Goal: Task Accomplishment & Management: Use online tool/utility

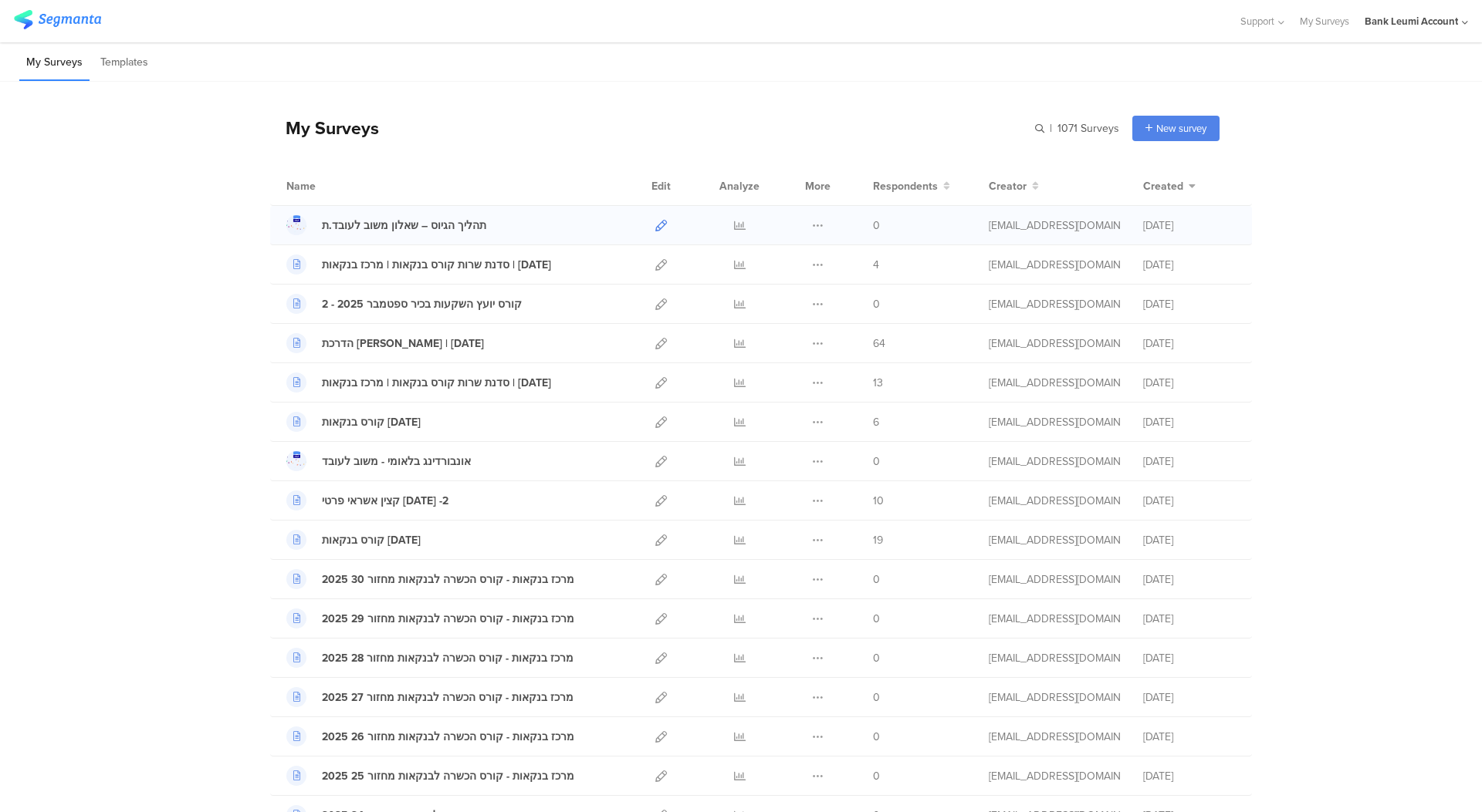
click at [651, 230] on div at bounding box center [661, 225] width 34 height 39
click at [656, 230] on icon at bounding box center [661, 225] width 12 height 12
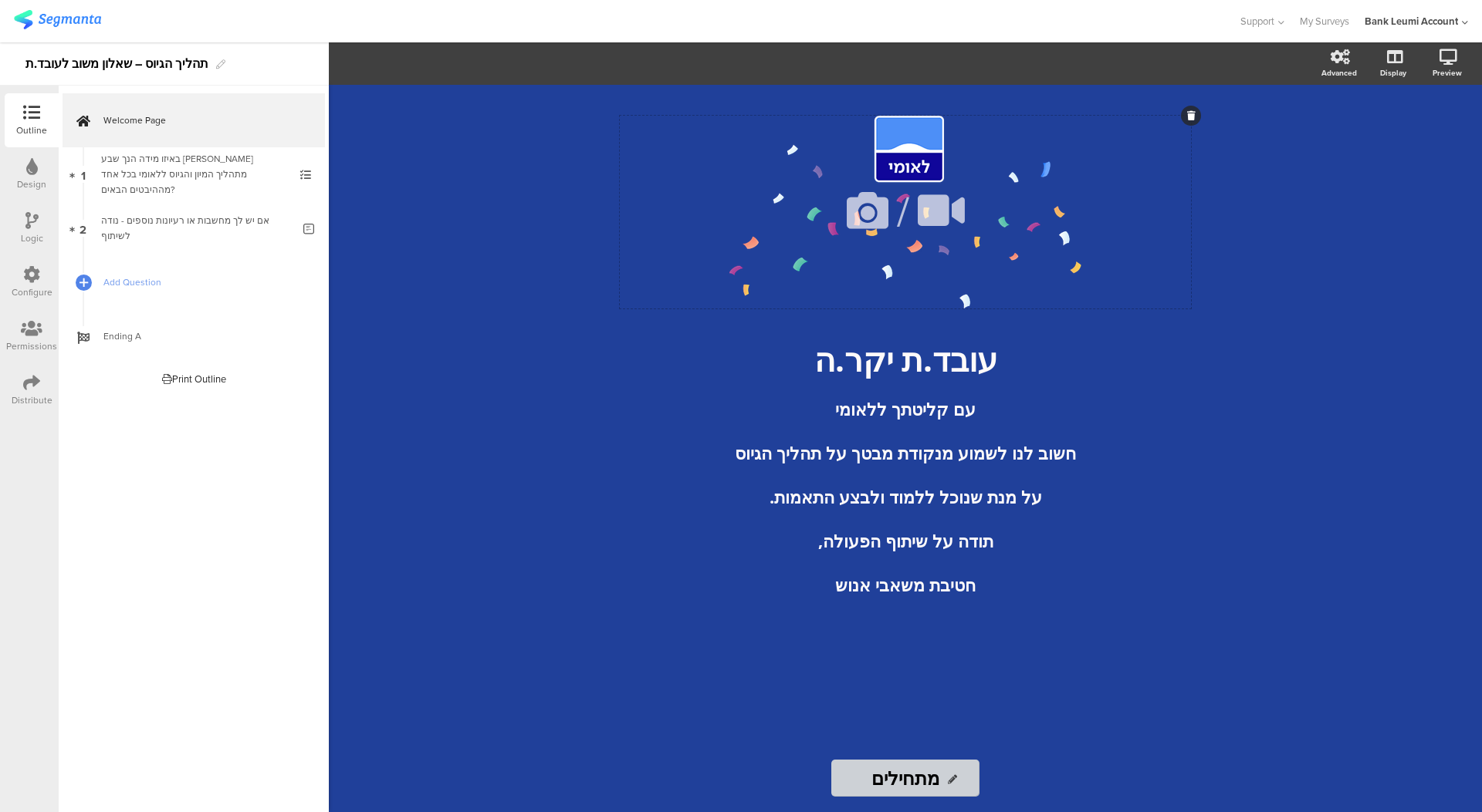
click at [1040, 161] on div "/" at bounding box center [904, 212] width 571 height 193
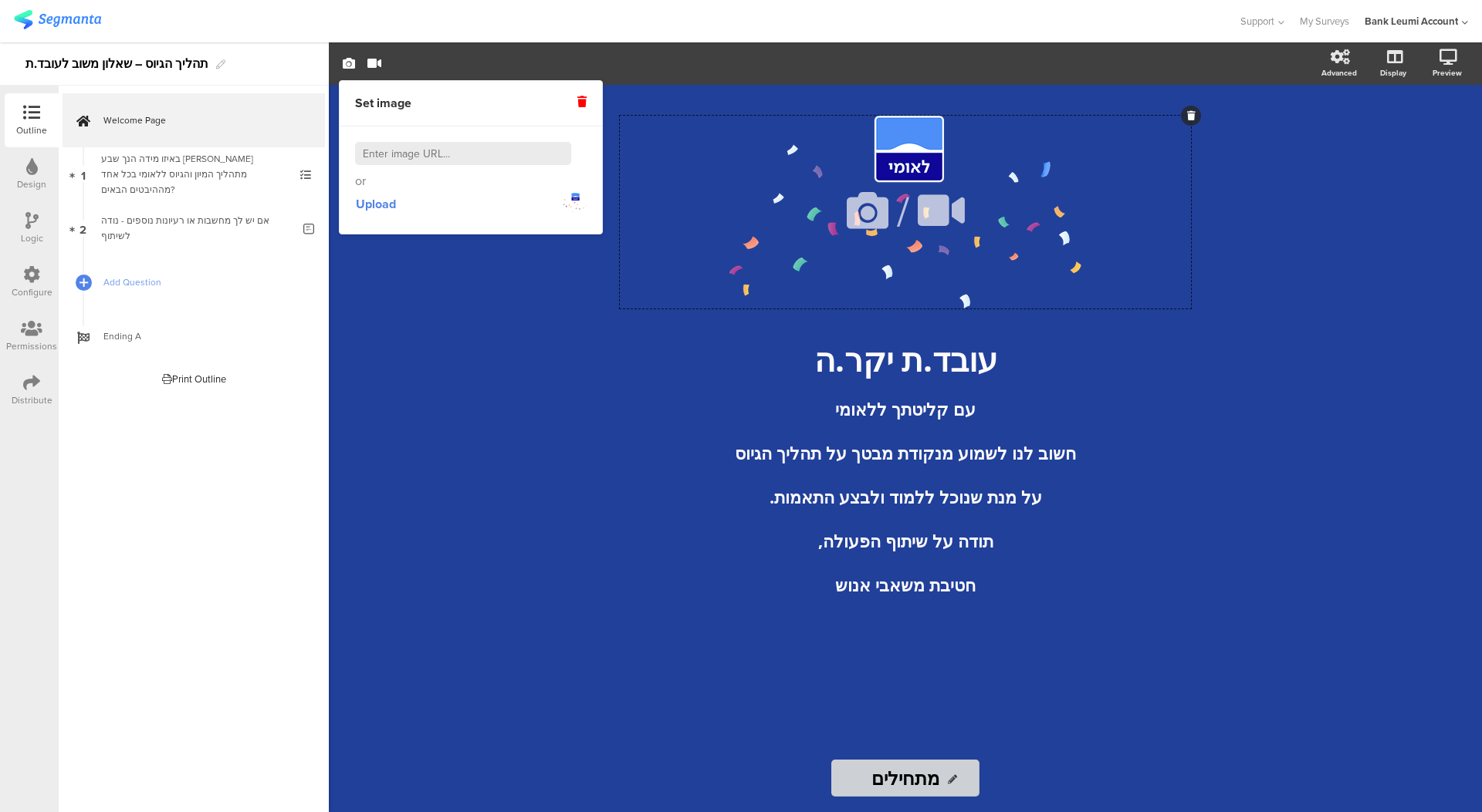
click at [915, 163] on div "/" at bounding box center [904, 212] width 571 height 193
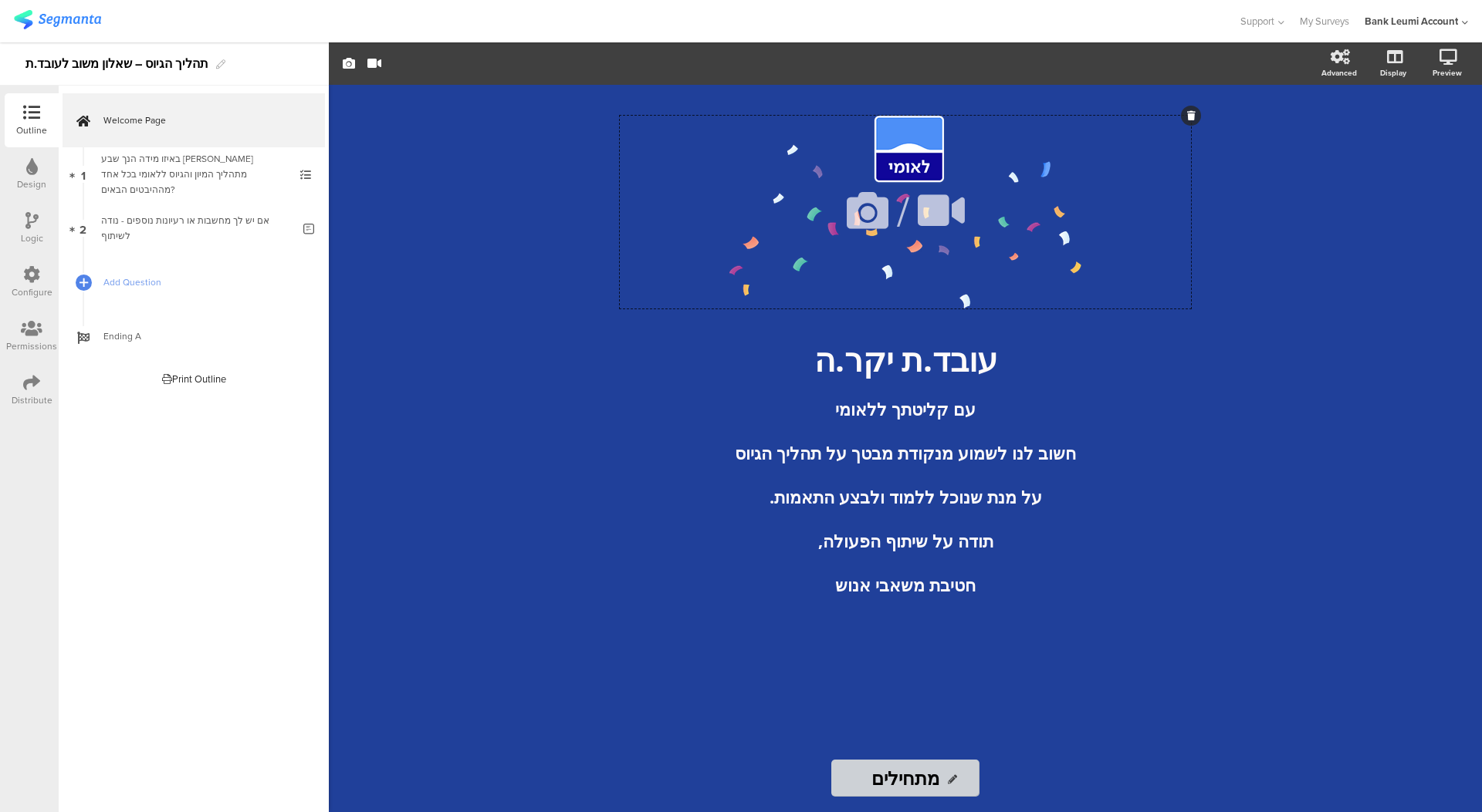
click at [871, 215] on icon at bounding box center [868, 210] width 53 height 53
click at [855, 213] on icon at bounding box center [868, 210] width 53 height 53
click at [863, 210] on icon at bounding box center [868, 210] width 53 height 53
click at [1191, 112] on icon at bounding box center [1191, 116] width 8 height 9
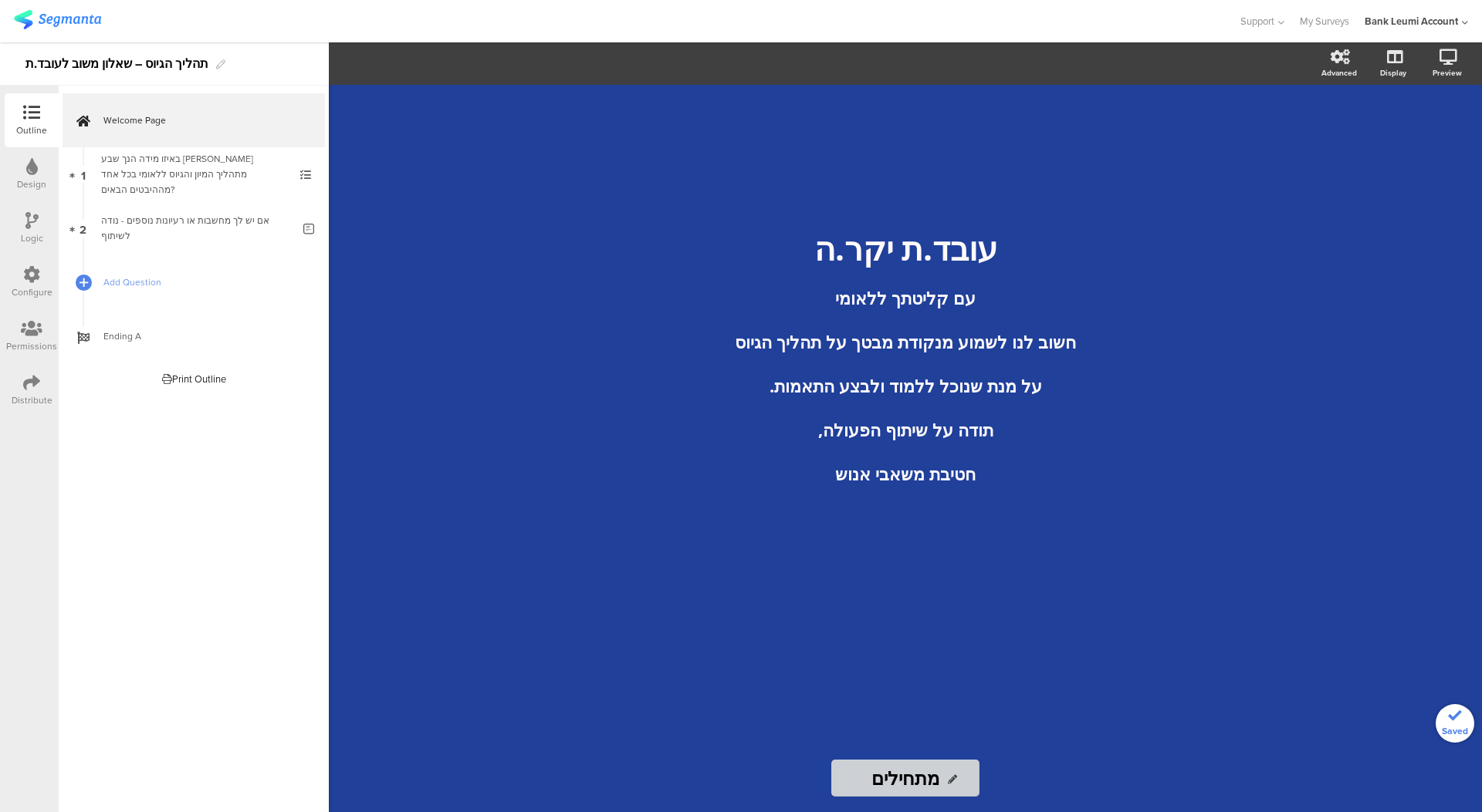
drag, startPoint x: 842, startPoint y: 153, endPoint x: 851, endPoint y: 149, distance: 9.8
click at [847, 151] on div "עובד.ת יקר.ה עם קליטתך ללאומי חשוב לנו לשמוע מנקודת מבטך על תהליך הגיוס על מנת …" at bounding box center [905, 414] width 618 height 659
click at [936, 153] on div "עובד.ת יקר.ה עם קליטתך ללאומי חשוב לנו לשמוע מנקודת מבטך על תהליך הגיוס על מנת …" at bounding box center [905, 414] width 618 height 659
drag, startPoint x: 1004, startPoint y: 143, endPoint x: 1087, endPoint y: 133, distance: 83.6
click at [1008, 142] on div "עובד.ת יקר.ה עם קליטתך ללאומי חשוב לנו לשמוע מנקודת מבטך על תהליך הגיוס על מנת …" at bounding box center [905, 414] width 618 height 659
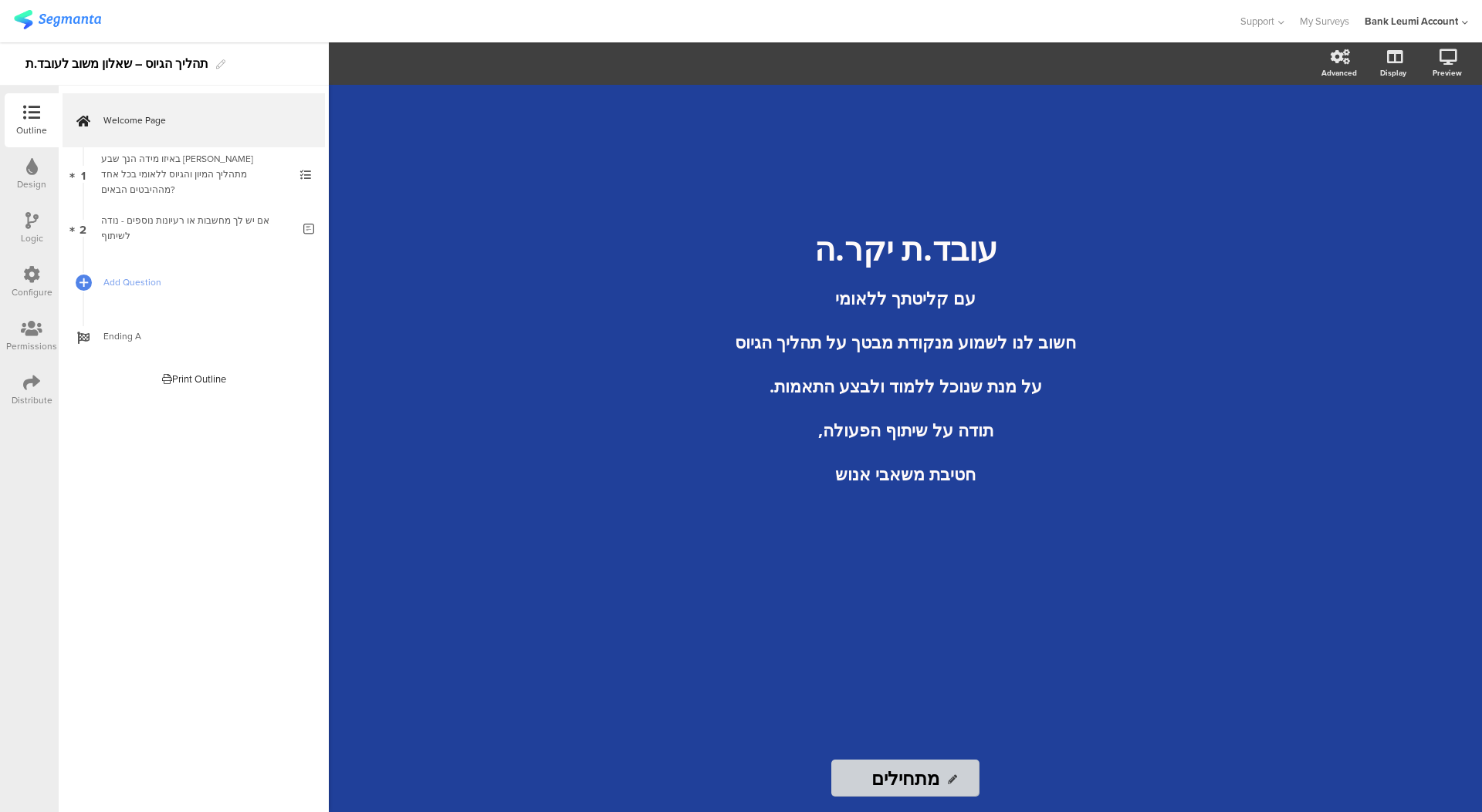
drag, startPoint x: 1247, startPoint y: 122, endPoint x: 1009, endPoint y: 165, distance: 241.9
click at [1245, 122] on div "עובד.ת יקר.ה עם קליטתך ללאומי חשוב לנו לשמוע מנקודת מבטך על תהליך הגיוס על מנת …" at bounding box center [905, 448] width 1153 height 727
click at [847, 161] on div "עובד.ת יקר.ה עם קליטתך ללאומי חשוב לנו לשמוע מנקודת מבטך על תהליך הגיוס על מנת …" at bounding box center [905, 414] width 618 height 659
click at [868, 137] on div "עובד.ת יקר.ה עם קליטתך ללאומי חשוב לנו לשמוע מנקודת מבטך על תהליך הגיוס על מנת …" at bounding box center [905, 414] width 618 height 659
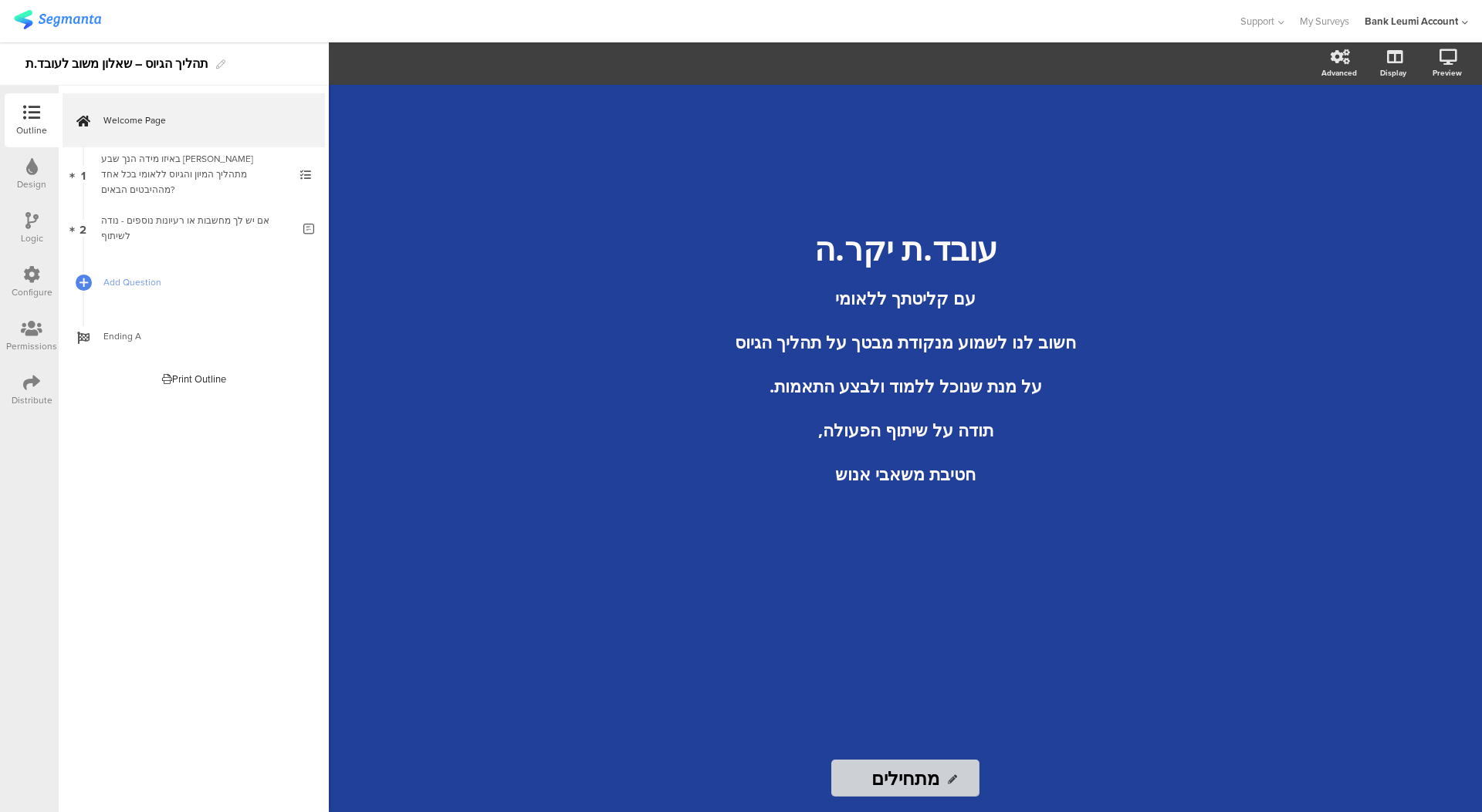
click at [40, 180] on div "Design" at bounding box center [31, 184] width 29 height 14
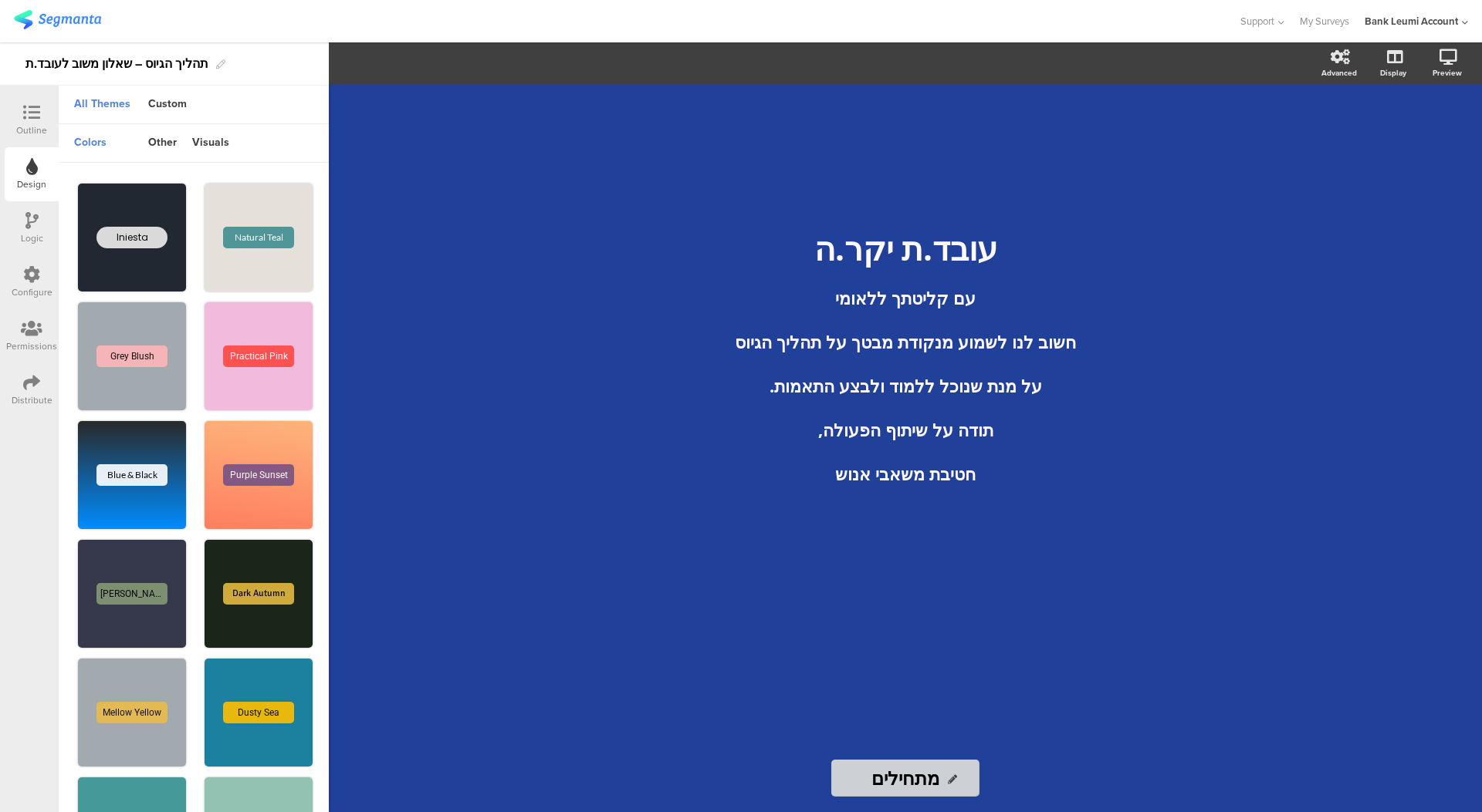
click at [887, 184] on div "עובד.ת יקר.ה עם קליטתך ללאומי חשוב לנו לשמוע מנקודת מבטך על תהליך הגיוס על מנת …" at bounding box center [905, 414] width 618 height 659
click at [664, 161] on div "עובד.ת יקר.ה עם קליטתך ללאומי חשוב לנו לשמוע מנקודת מבטך על תהליך הגיוס על מנת …" at bounding box center [905, 414] width 618 height 659
click at [36, 111] on icon at bounding box center [32, 112] width 17 height 17
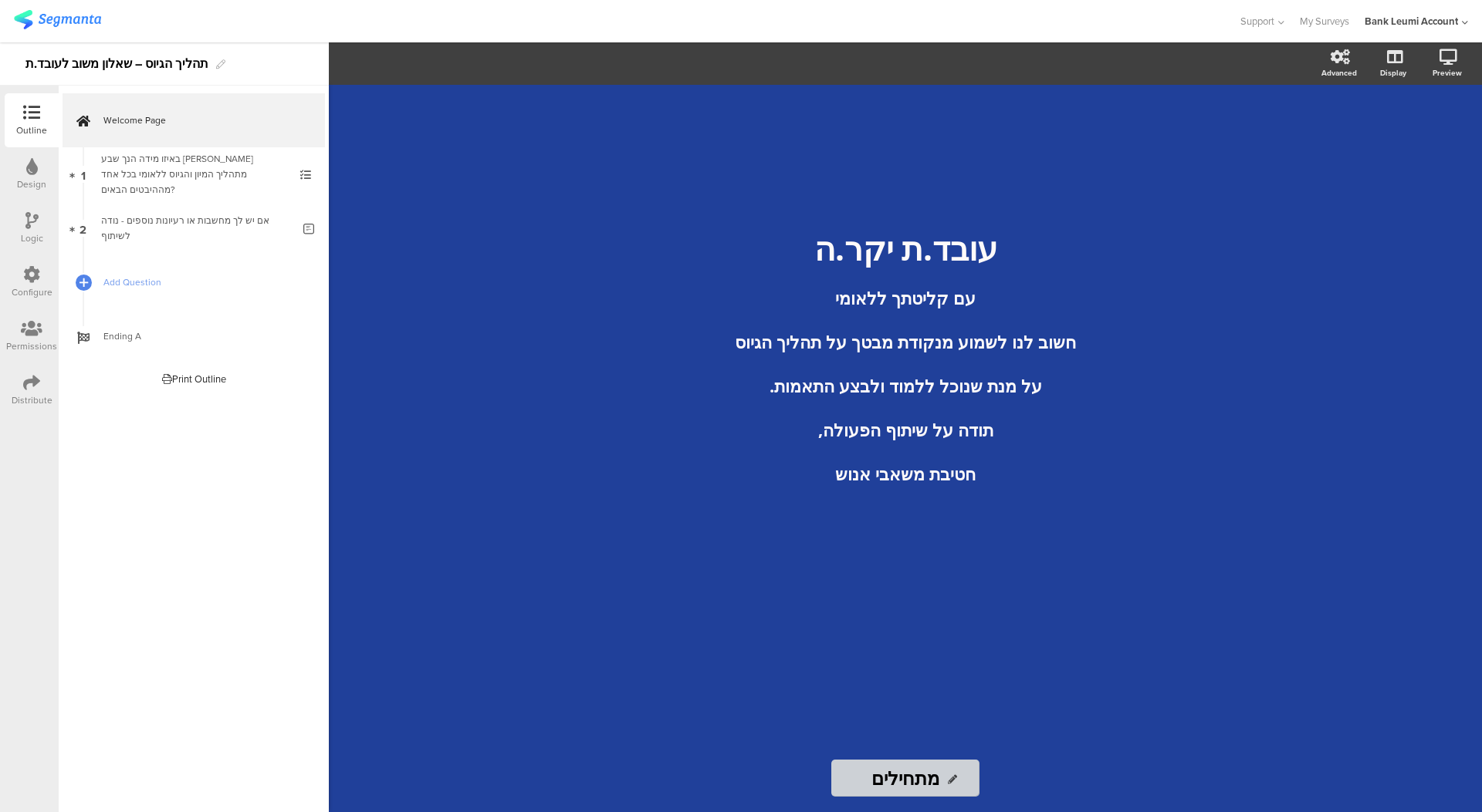
click at [985, 160] on div "עובד.ת יקר.ה עם קליטתך ללאומי חשוב לנו לשמוע מנקודת מבטך על תהליך הגיוס על מנת …" at bounding box center [905, 414] width 618 height 659
click at [1031, 127] on div "עובד.ת יקר.ה עם קליטתך ללאומי חשוב לנו לשמוע מנקודת מבטך על תהליך הגיוס על מנת …" at bounding box center [905, 414] width 618 height 659
click at [959, 70] on section "Advanced Display Preview" at bounding box center [905, 64] width 1153 height 43
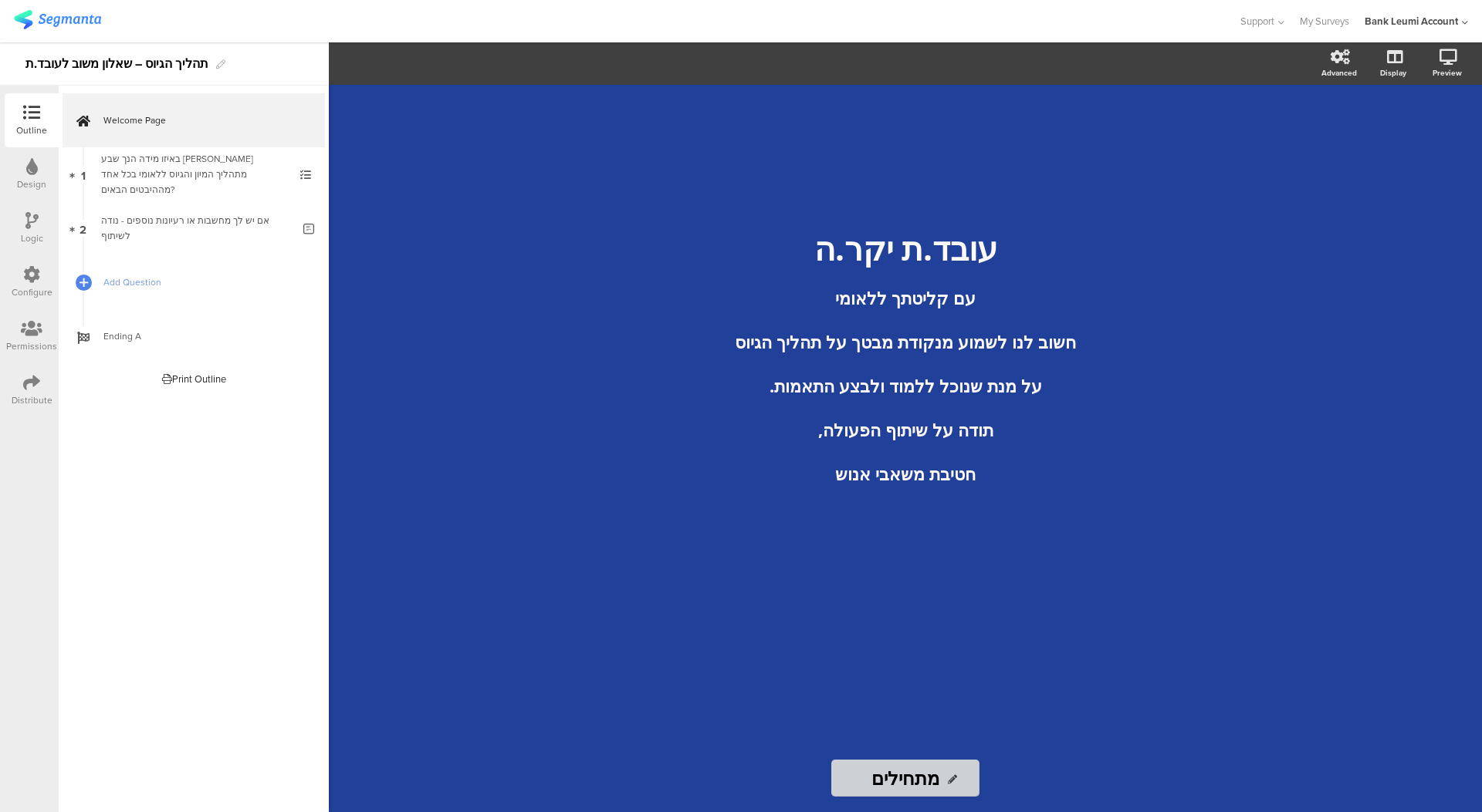
click at [959, 70] on section "Advanced Display Preview" at bounding box center [905, 64] width 1153 height 43
click at [961, 70] on section "Advanced Display Preview" at bounding box center [905, 64] width 1153 height 43
click at [952, 142] on div "עובד.ת יקר.ה עם קליטתך ללאומי חשוב לנו לשמוע מנקודת מבטך על תהליך הגיוס על מנת …" at bounding box center [905, 414] width 618 height 659
drag, startPoint x: 910, startPoint y: 132, endPoint x: 935, endPoint y: 127, distance: 25.5
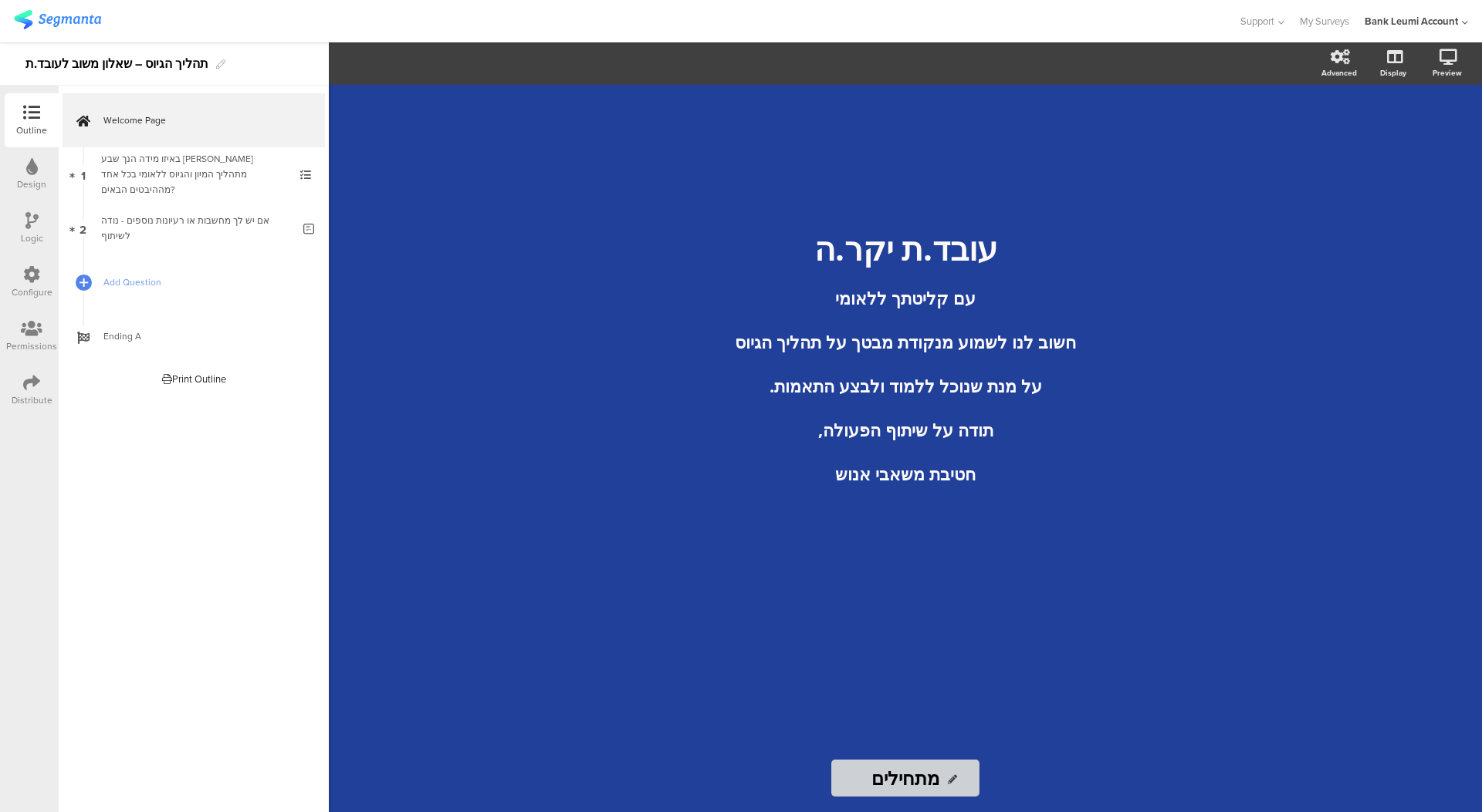
click at [914, 132] on div "עובד.ת יקר.ה עם קליטתך ללאומי חשוב לנו לשמוע מנקודת מבטך על תהליך הגיוס על מנת …" at bounding box center [905, 414] width 618 height 659
click at [1059, 128] on div "עובד.ת יקר.ה עם קליטתך ללאומי חשוב לנו לשמוע מנקודת מבטך על תהליך הגיוס על מנת …" at bounding box center [905, 414] width 618 height 659
click at [1091, 67] on section "Advanced Display Preview" at bounding box center [905, 64] width 1153 height 43
click at [1050, 137] on div "עובד.ת יקר.ה עם קליטתך ללאומי חשוב לנו לשמוע מנקודת מבטך על תהליך הגיוס על מנת …" at bounding box center [905, 414] width 618 height 659
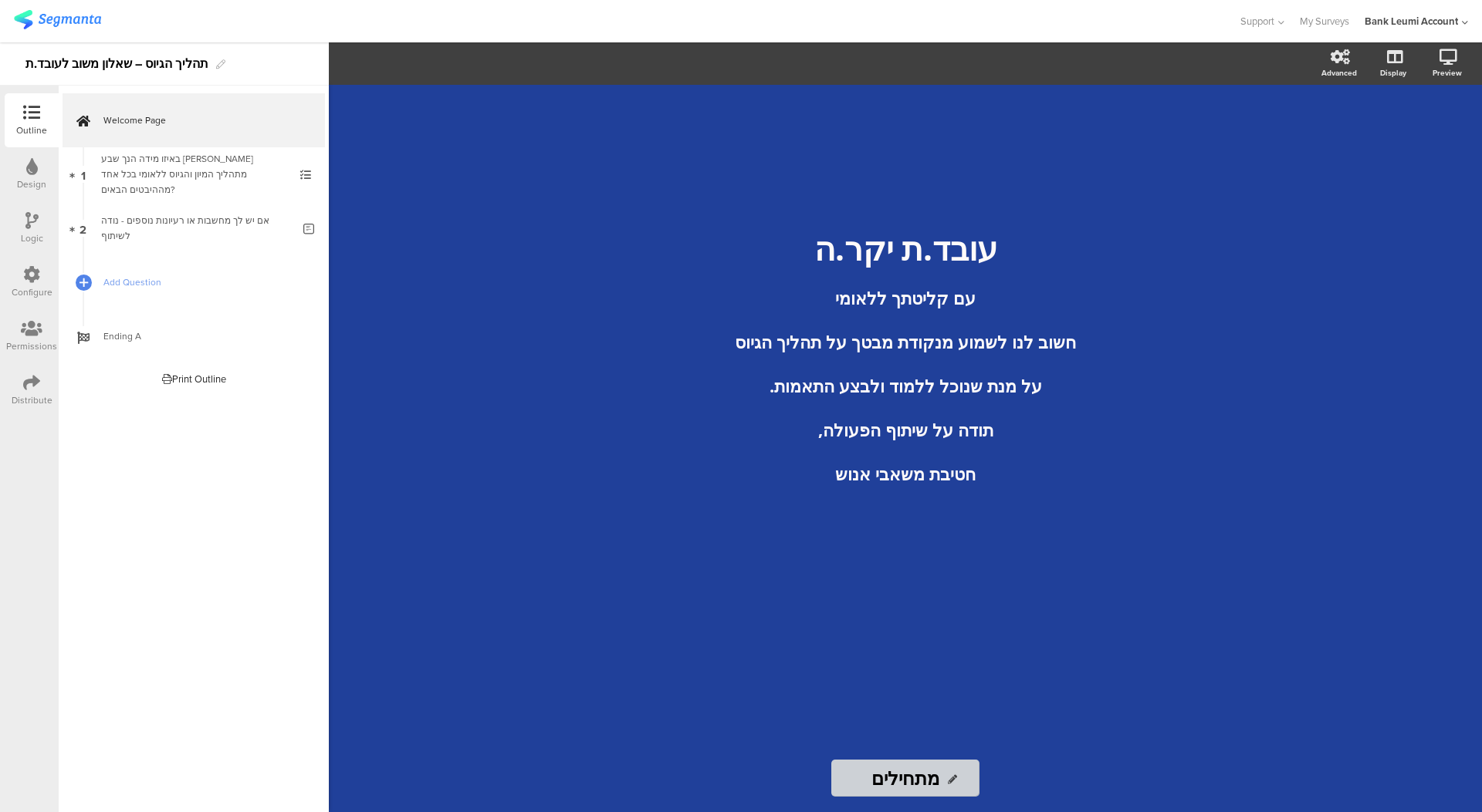
click at [1051, 138] on div "עובד.ת יקר.ה עם קליטתך ללאומי חשוב לנו לשמוע מנקודת מבטך על תהליך הגיוס על מנת …" at bounding box center [905, 414] width 618 height 659
click at [1054, 138] on div "עובד.ת יקר.ה עם קליטתך ללאומי חשוב לנו לשמוע מנקודת מבטך על תהליך הגיוס על מנת …" at bounding box center [905, 414] width 618 height 659
click at [920, 148] on div "עובד.ת יקר.ה עם קליטתך ללאומי חשוב לנו לשמוע מנקודת מבטך על תהליך הגיוס על מנת …" at bounding box center [905, 414] width 618 height 659
click at [922, 126] on div "עובד.ת יקר.ה עם קליטתך ללאומי חשוב לנו לשמוע מנקודת מבטך על תהליך הגיוס על מנת …" at bounding box center [905, 414] width 618 height 659
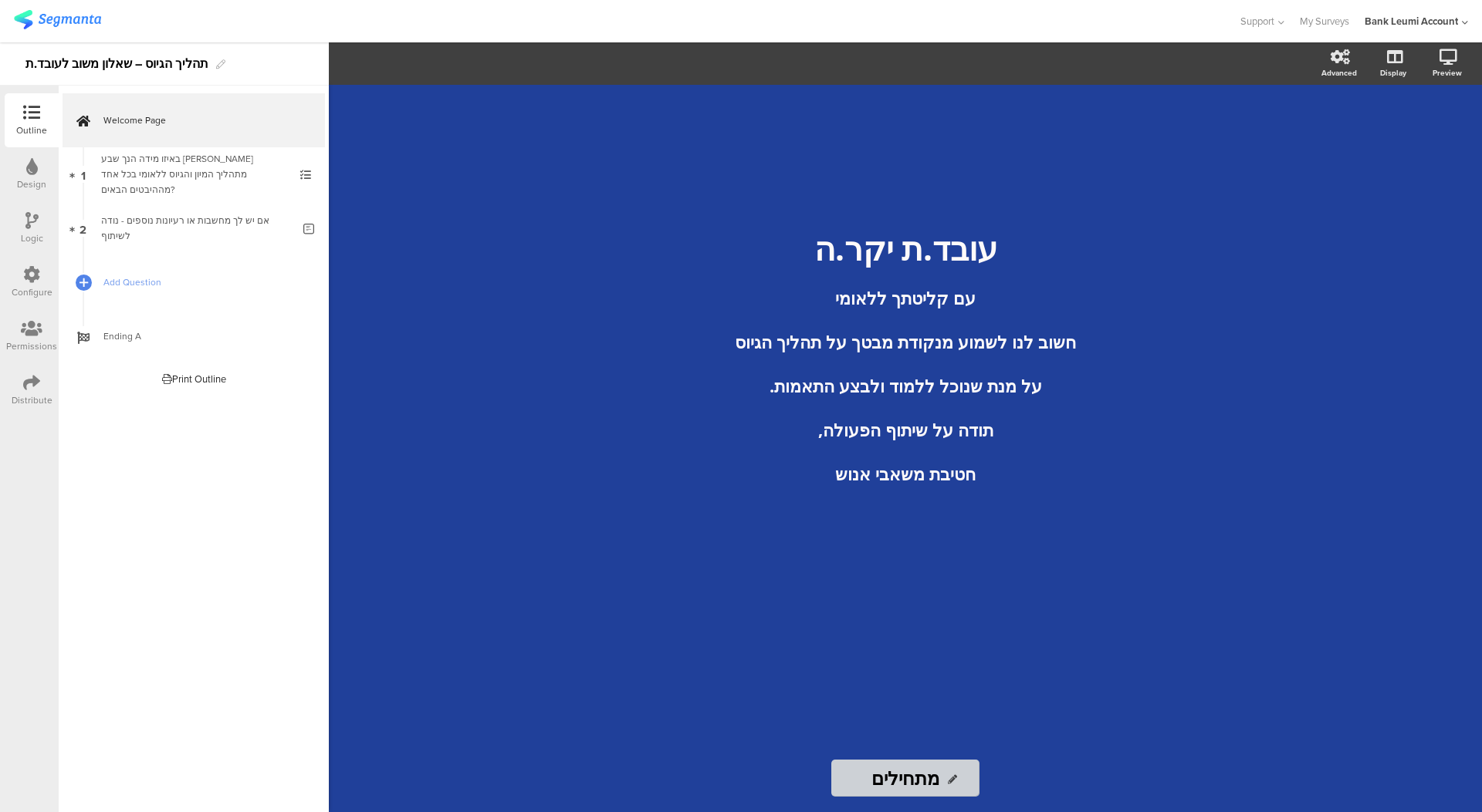
click at [922, 126] on div "עובד.ת יקר.ה עם קליטתך ללאומי חשוב לנו לשמוע מנקודת מבטך על תהליך הגיוס על מנת …" at bounding box center [905, 414] width 618 height 659
click at [985, 180] on div "עובד.ת יקר.ה עם קליטתך ללאומי חשוב לנו לשמוע מנקודת מבטך על תהליך הגיוס על מנת …" at bounding box center [905, 414] width 618 height 659
click at [921, 65] on section "Advanced Display Preview" at bounding box center [905, 64] width 1153 height 43
